Goal: Task Accomplishment & Management: Use online tool/utility

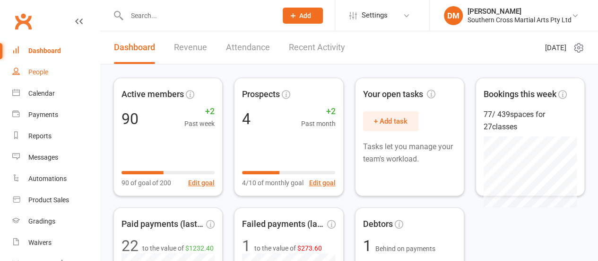
scroll to position [194, 0]
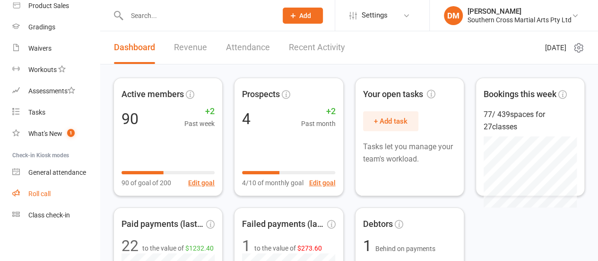
click at [45, 201] on link "Roll call" at bounding box center [55, 193] width 87 height 21
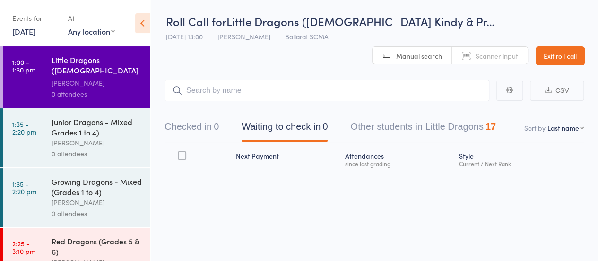
click at [214, 132] on button "Checked in 0" at bounding box center [192, 128] width 54 height 25
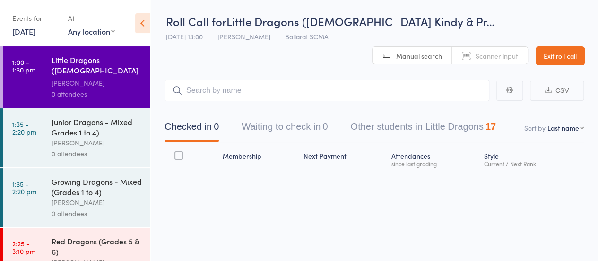
click at [254, 89] on input "search" at bounding box center [327, 90] width 325 height 22
type input "ama"
click at [461, 111] on link "Drop in" at bounding box center [464, 110] width 31 height 15
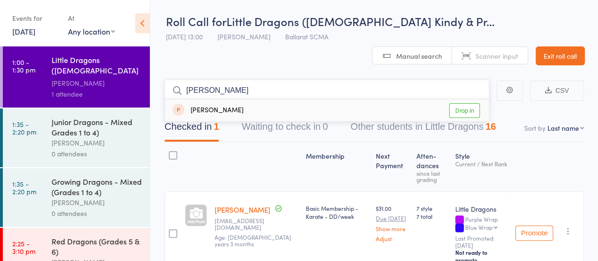
type input "[PERSON_NAME]"
click at [471, 109] on link "Drop in" at bounding box center [464, 110] width 31 height 15
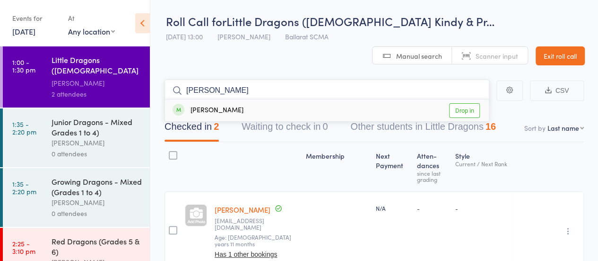
type input "[PERSON_NAME]"
click at [464, 110] on link "Drop in" at bounding box center [464, 110] width 31 height 15
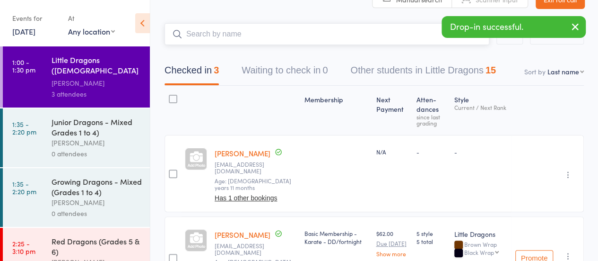
scroll to position [55, 0]
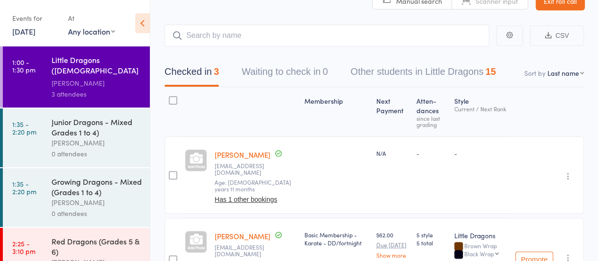
click at [75, 203] on div "[PERSON_NAME]" at bounding box center [97, 202] width 90 height 11
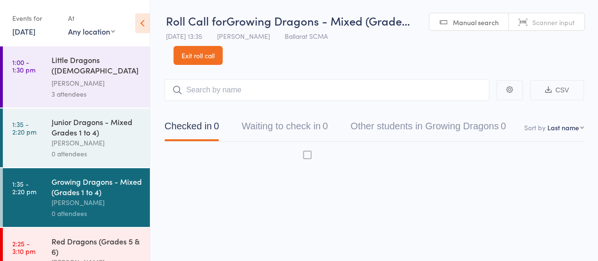
scroll to position [0, 0]
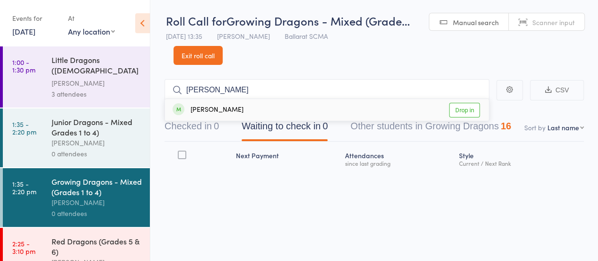
type input "arlo"
click at [470, 113] on link "Drop in" at bounding box center [464, 110] width 31 height 15
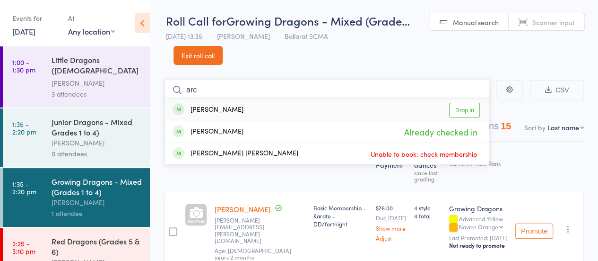
type input "arc"
click at [470, 111] on link "Drop in" at bounding box center [464, 110] width 31 height 15
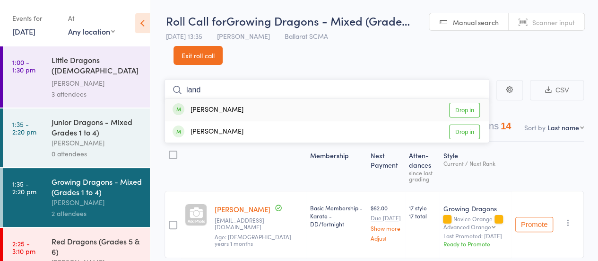
type input "land"
click at [461, 107] on link "Drop in" at bounding box center [464, 110] width 31 height 15
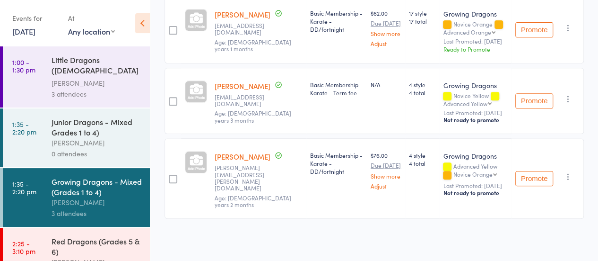
scroll to position [0, 0]
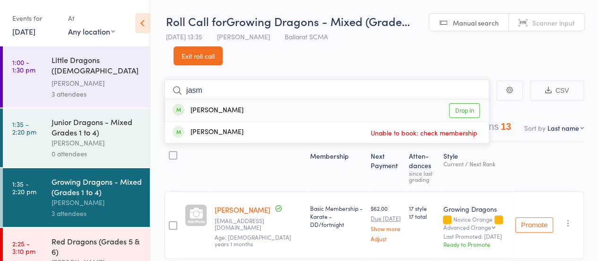
type input "jasm"
click at [455, 107] on link "Drop in" at bounding box center [464, 110] width 31 height 15
